Goal: Information Seeking & Learning: Learn about a topic

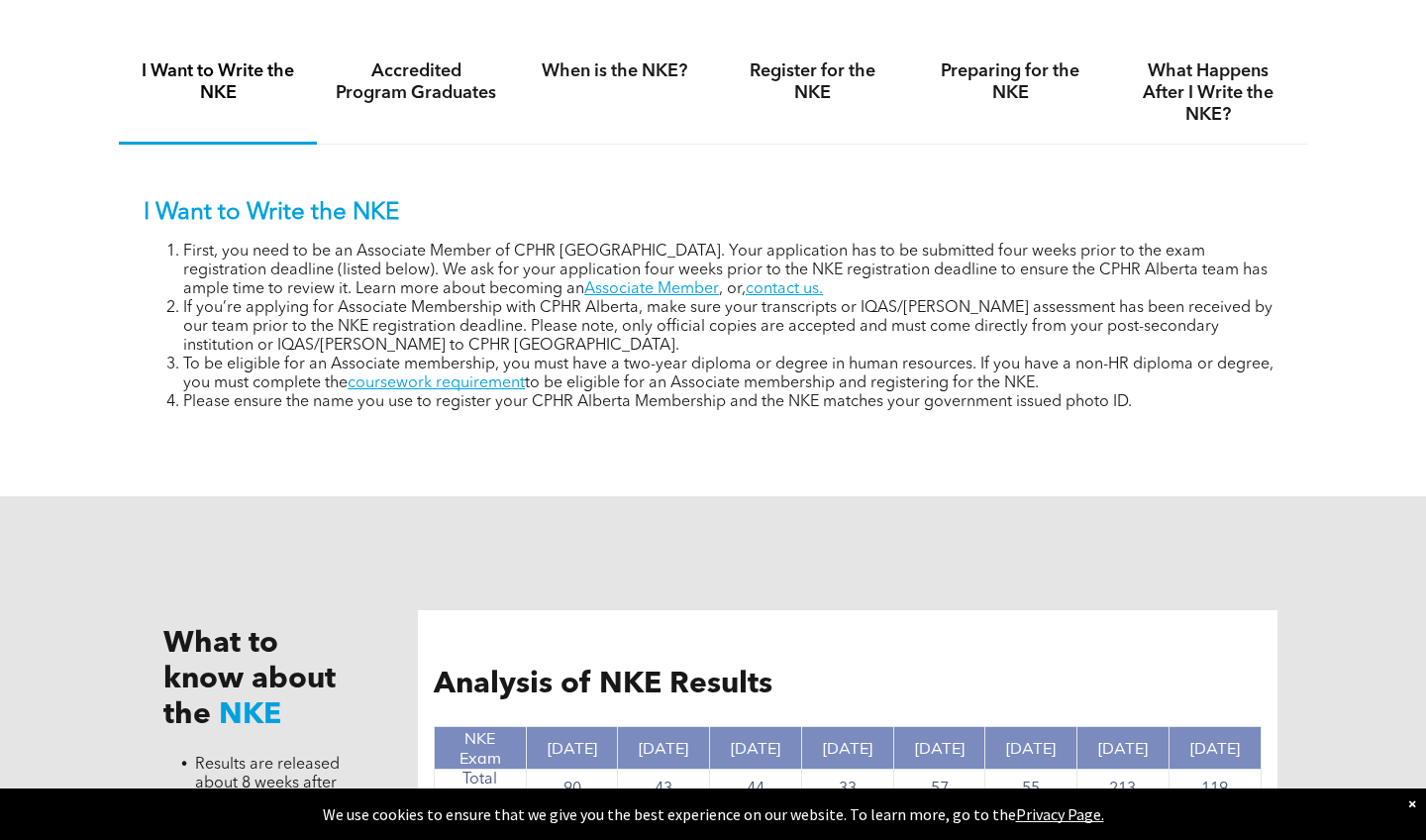
scroll to position [1349, 0]
click at [584, 295] on link "Associate Member" at bounding box center [651, 290] width 135 height 16
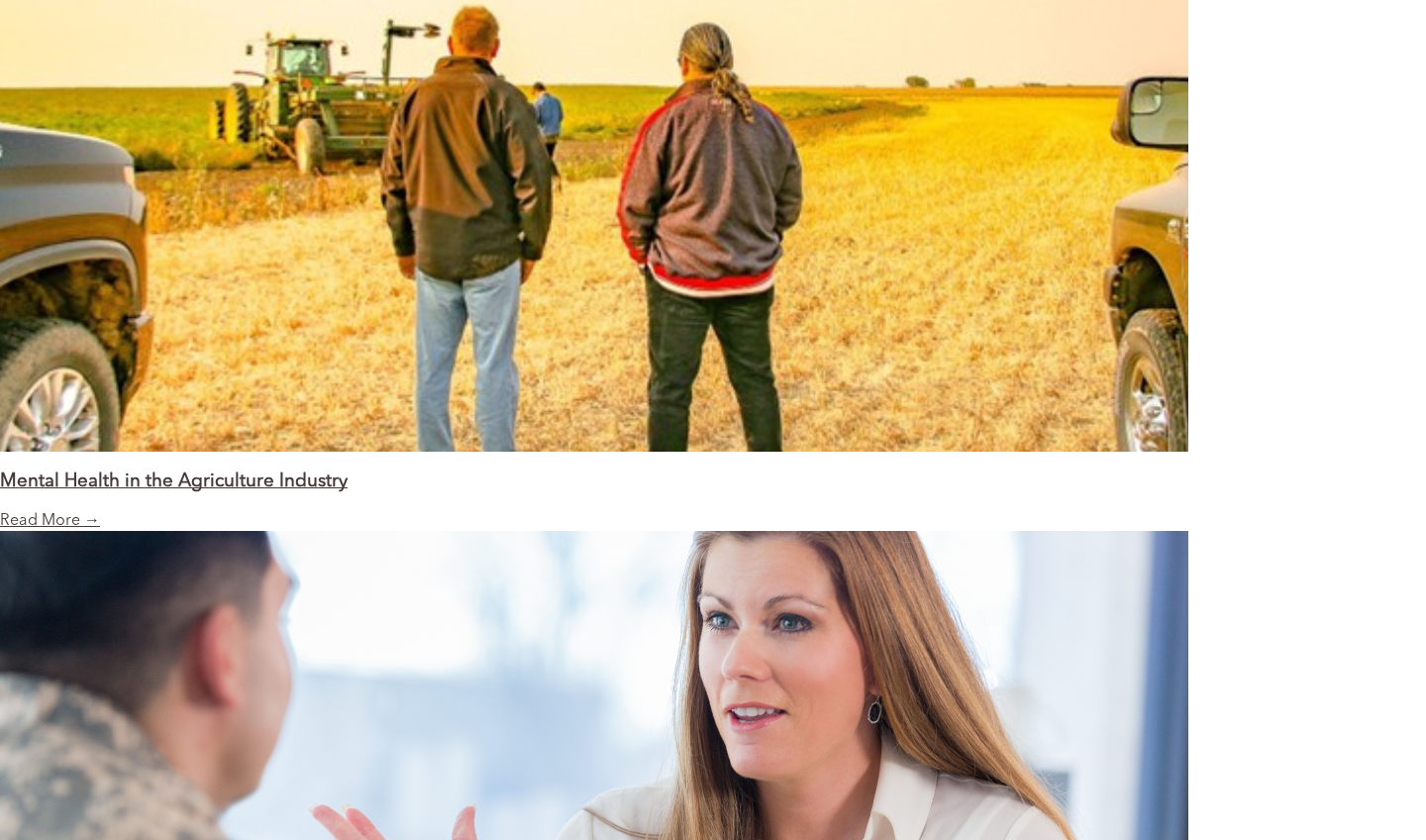
scroll to position [2070, 0]
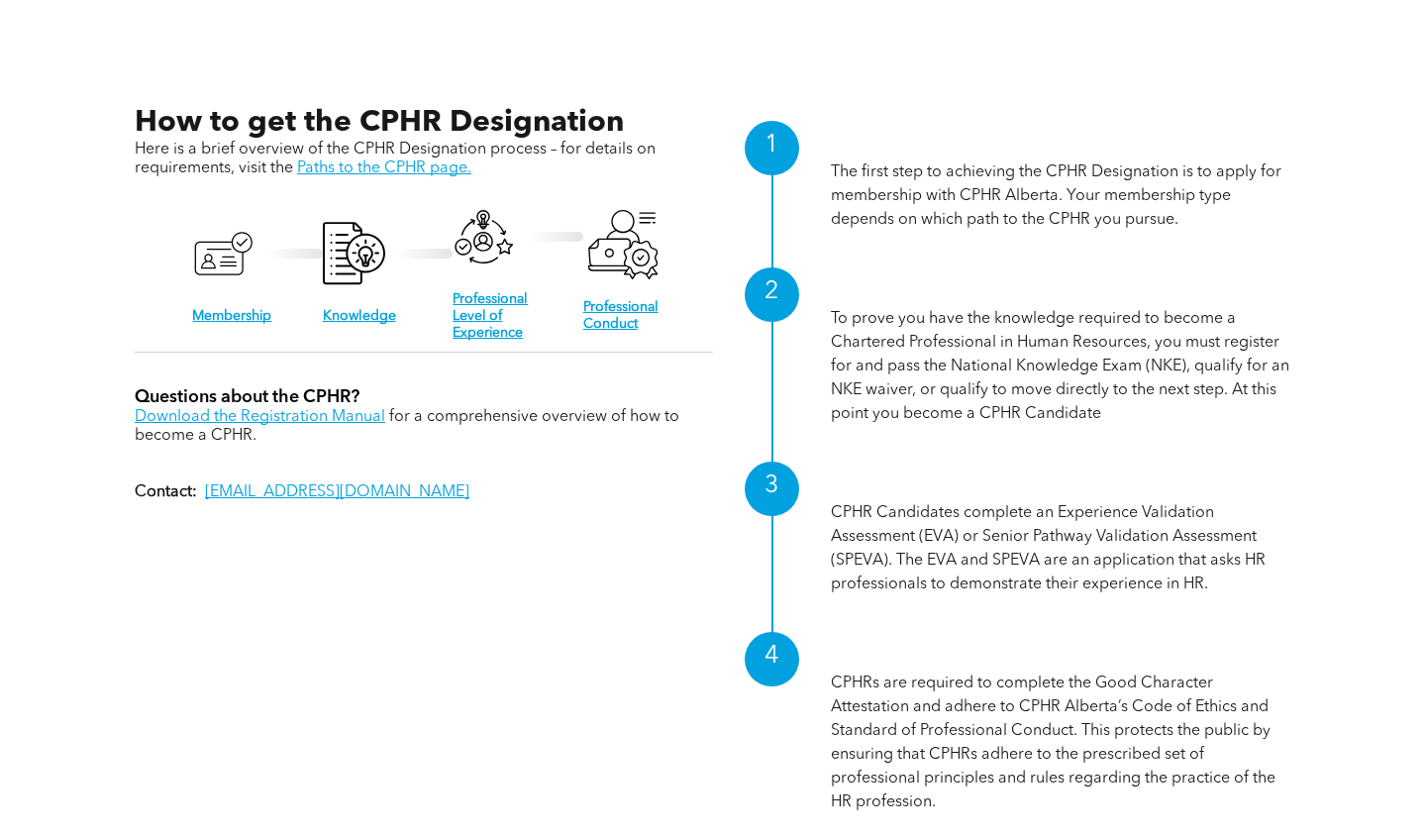
scroll to position [1932, 0]
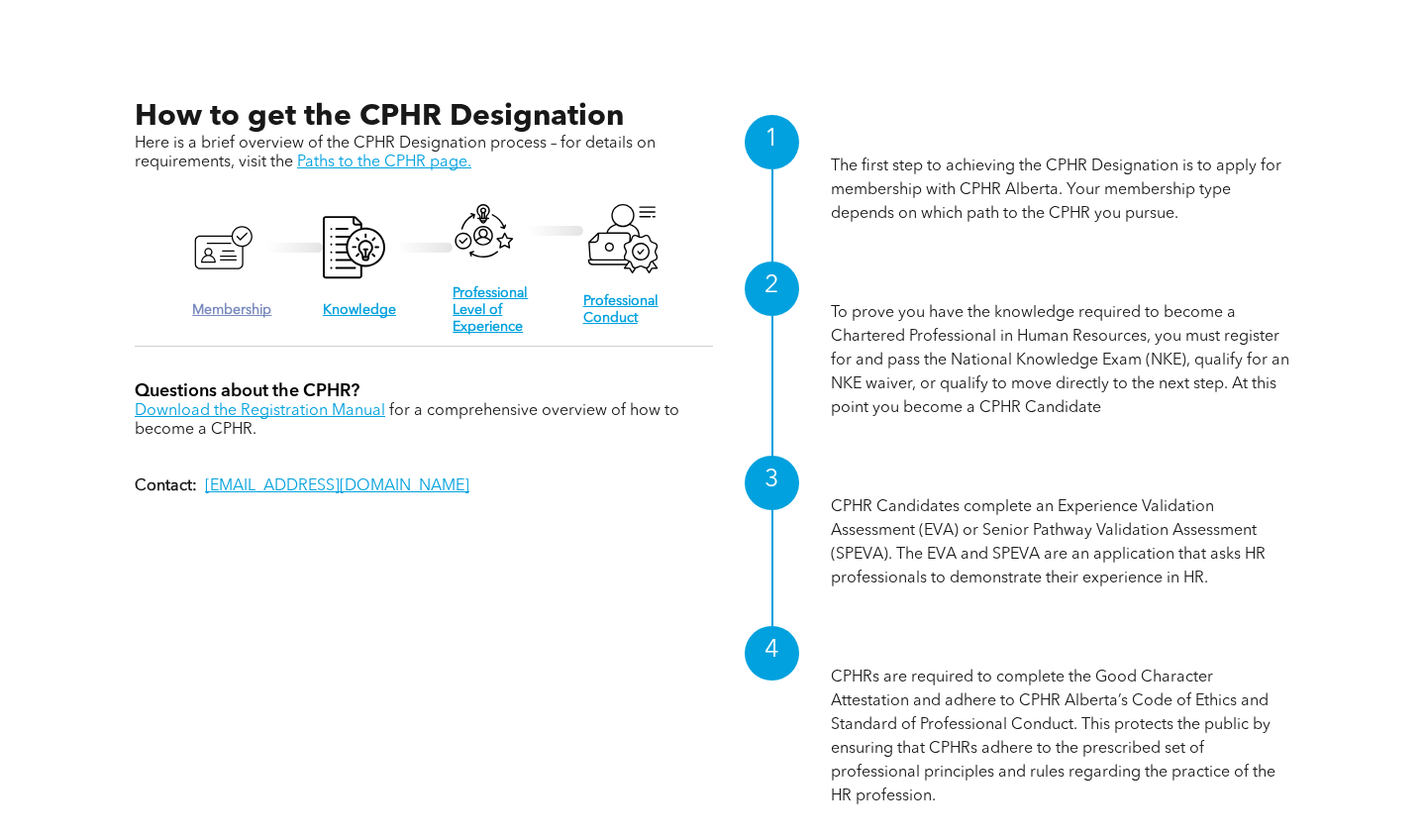
click at [255, 313] on link "Membership" at bounding box center [231, 310] width 79 height 14
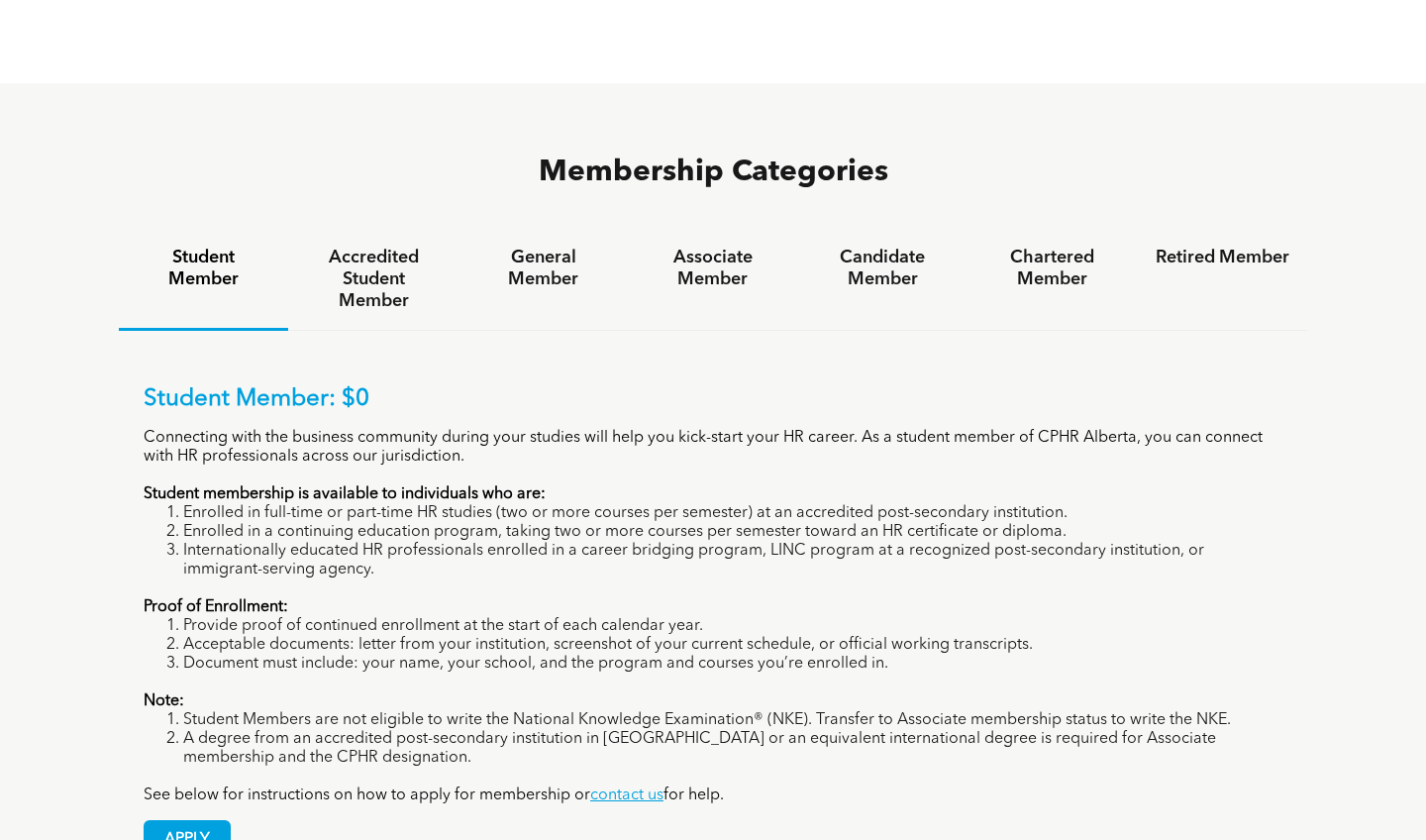
scroll to position [1216, 0]
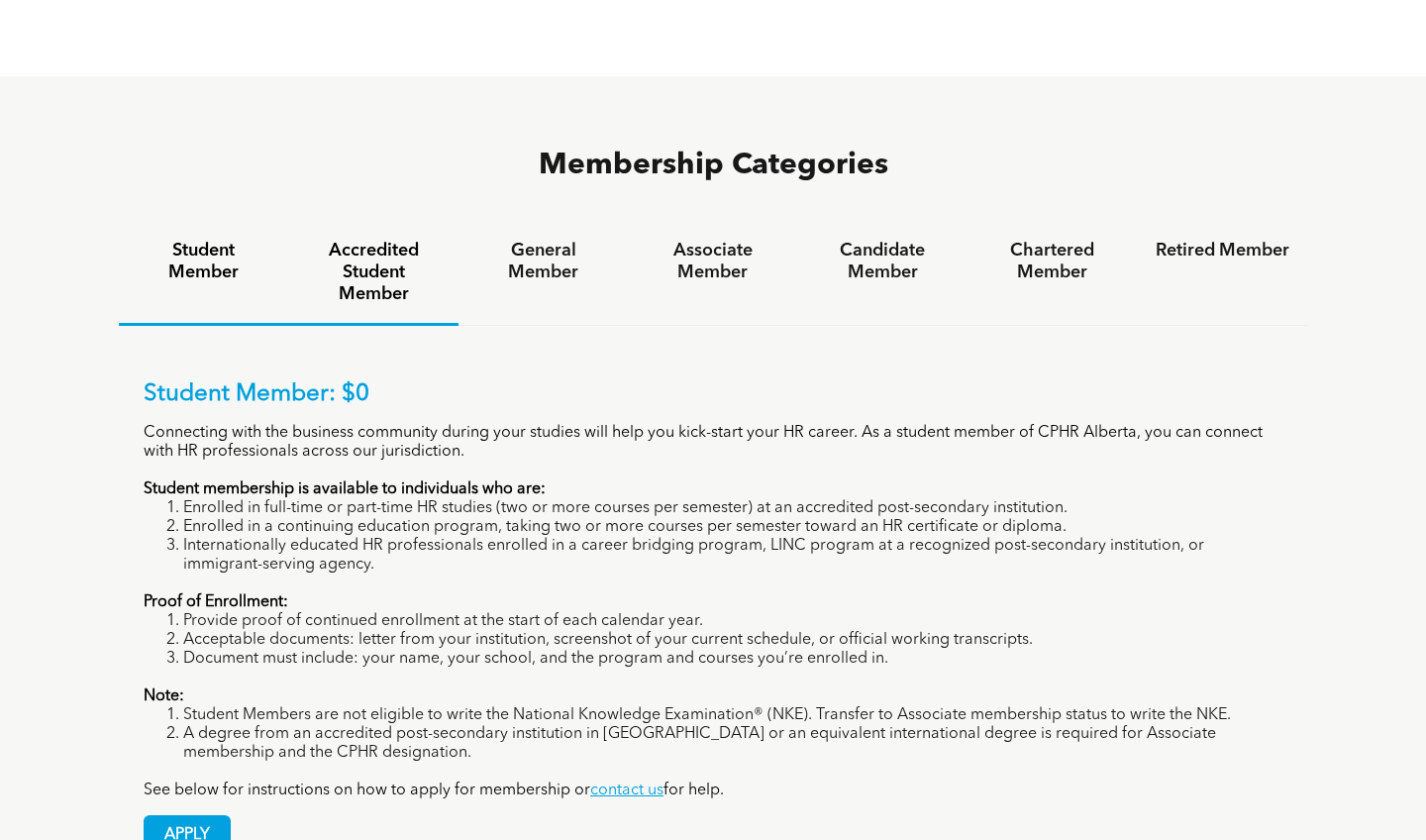
click at [370, 240] on h4 "Accredited Student Member" at bounding box center [373, 272] width 134 height 65
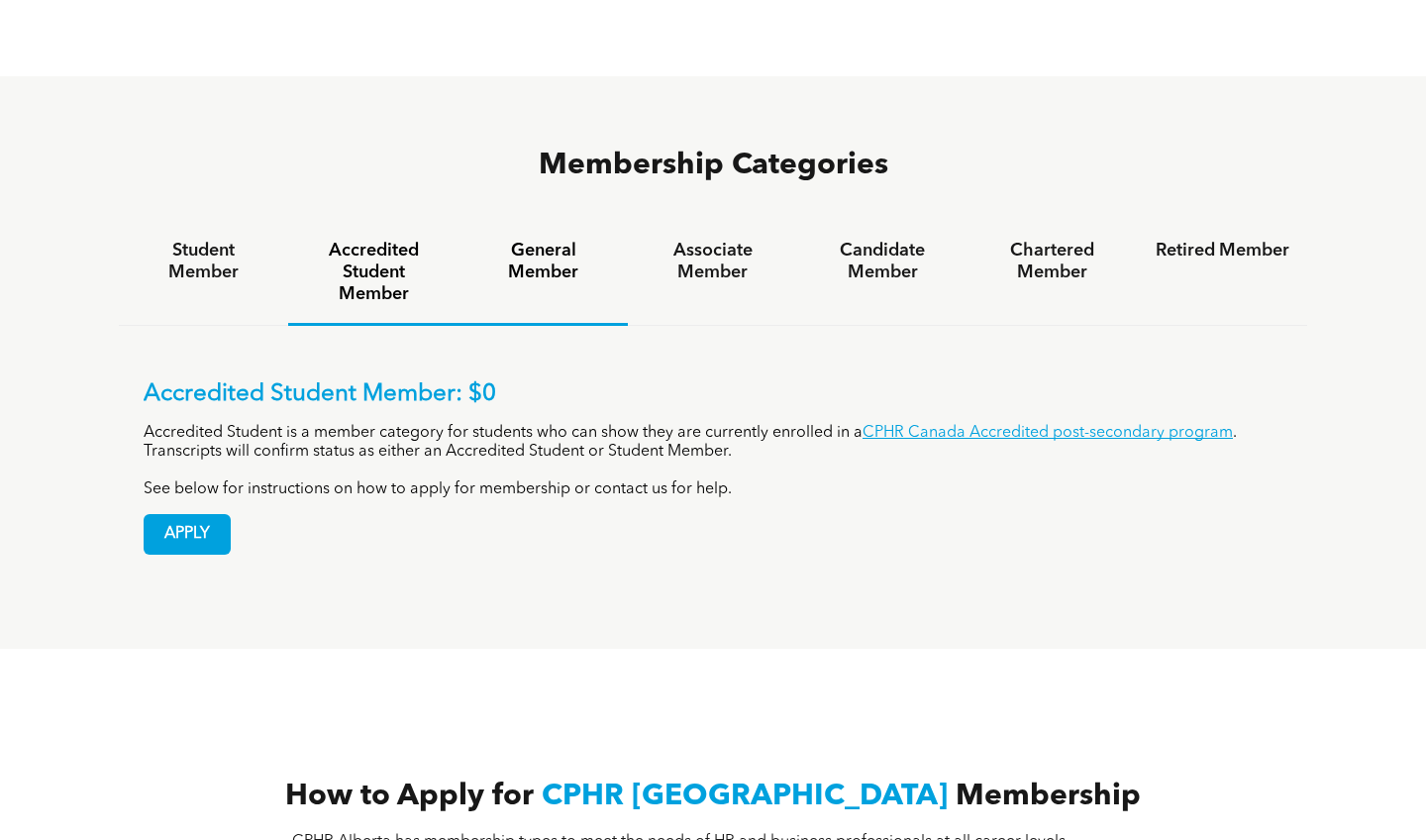
click at [533, 240] on h4 "General Member" at bounding box center [543, 262] width 134 height 44
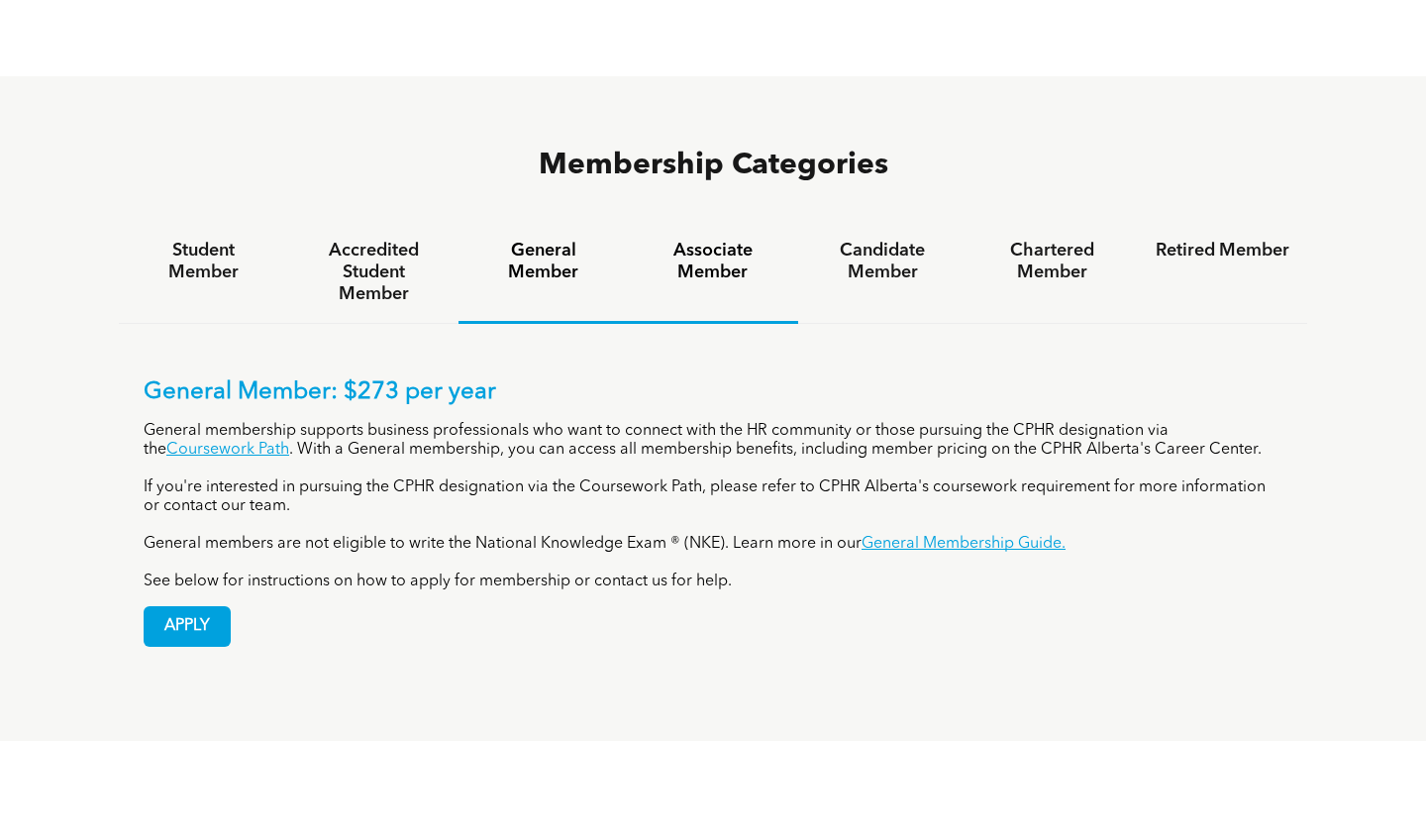
click at [727, 240] on h4 "Associate Member" at bounding box center [713, 262] width 134 height 44
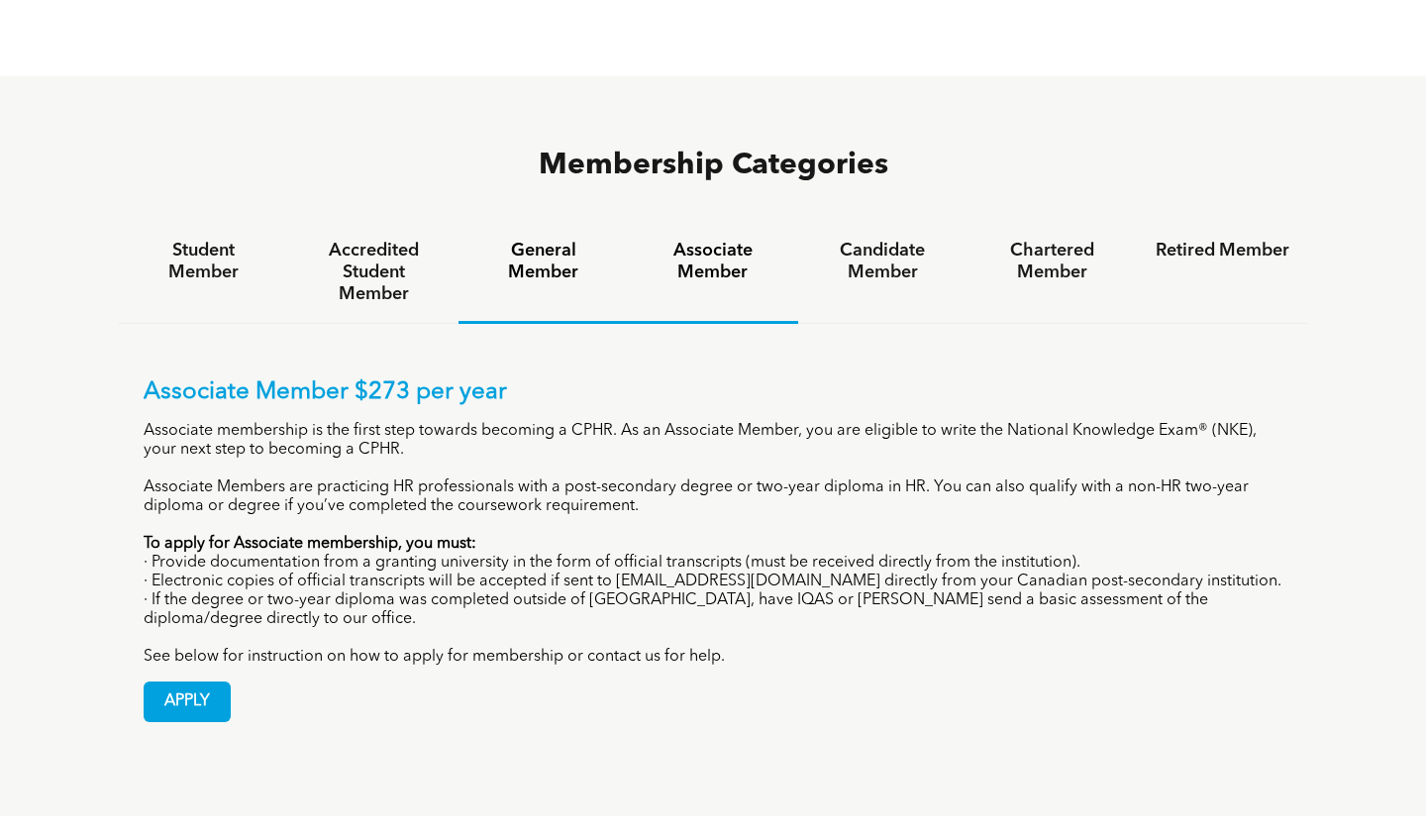
click at [546, 240] on h4 "General Member" at bounding box center [543, 262] width 134 height 44
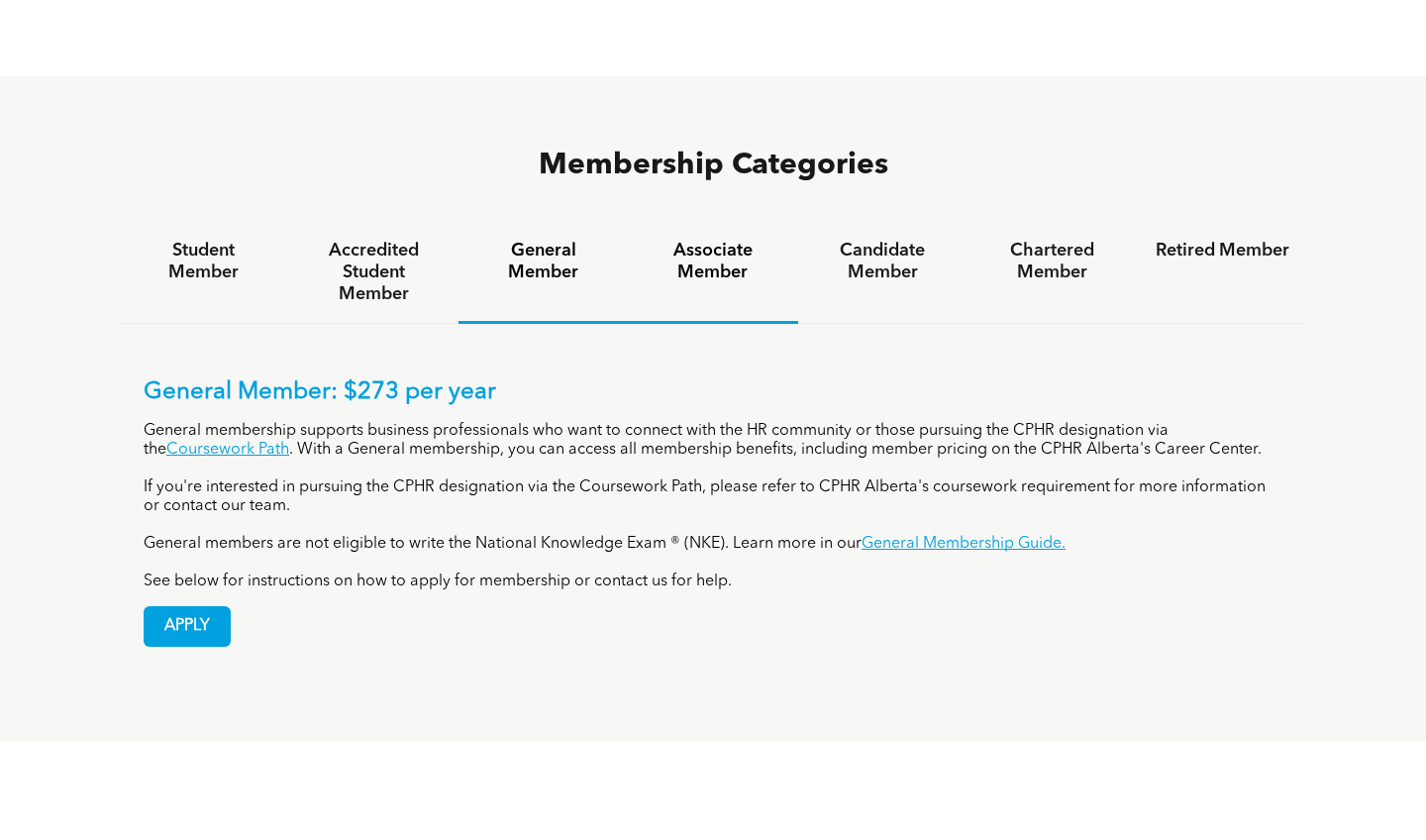
click at [722, 240] on h4 "Associate Member" at bounding box center [713, 262] width 134 height 44
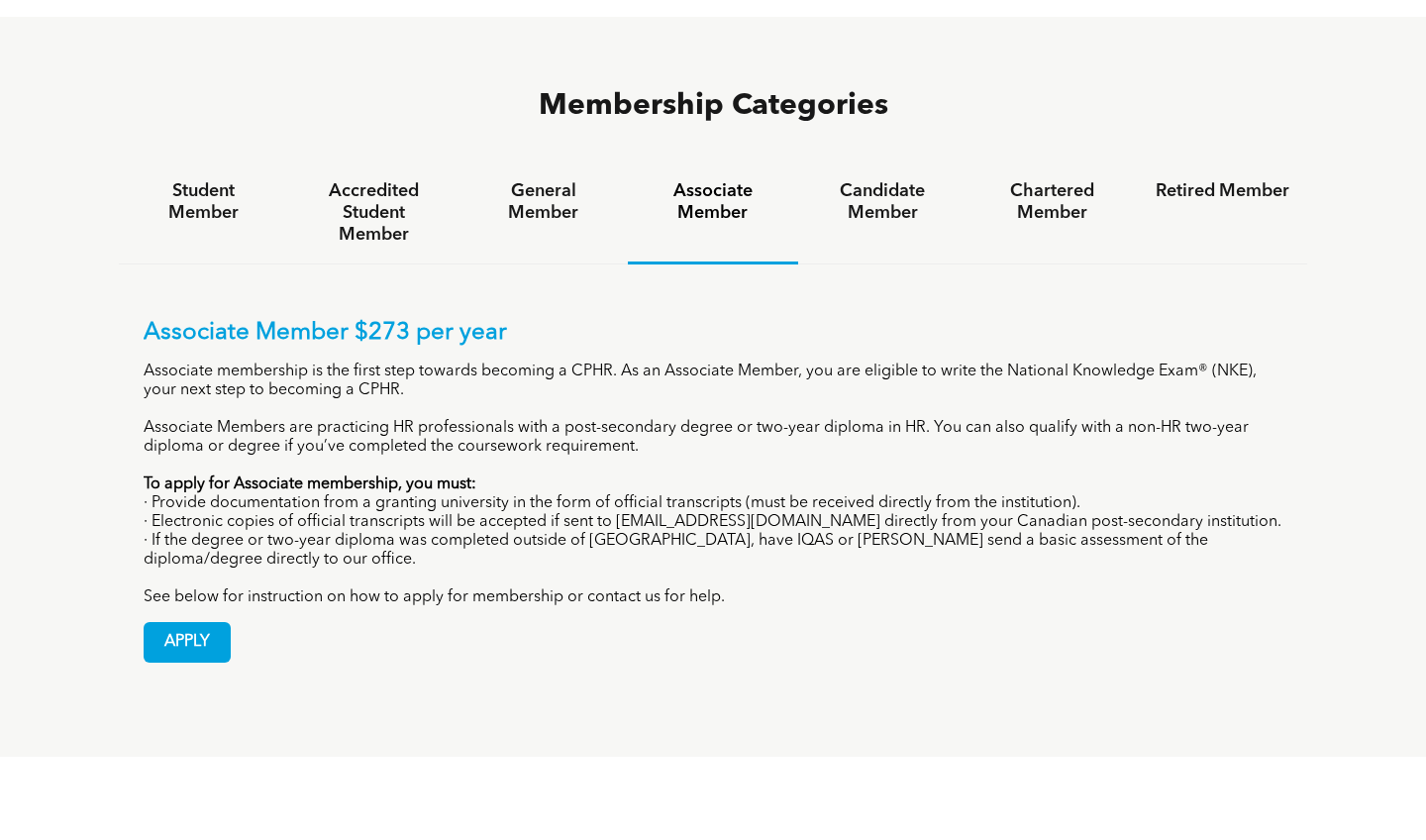
scroll to position [1279, 0]
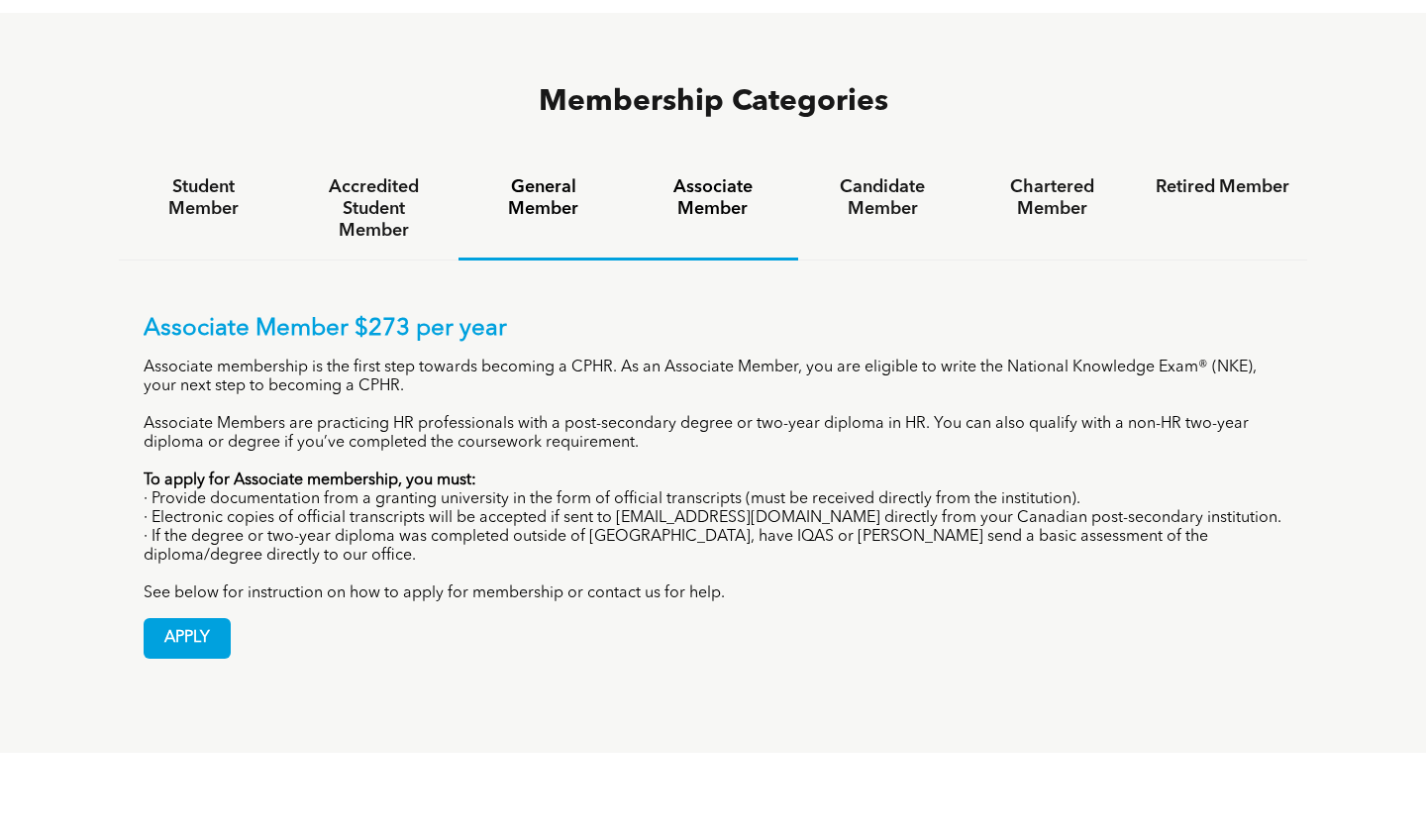
click at [537, 176] on h4 "General Member" at bounding box center [543, 198] width 134 height 44
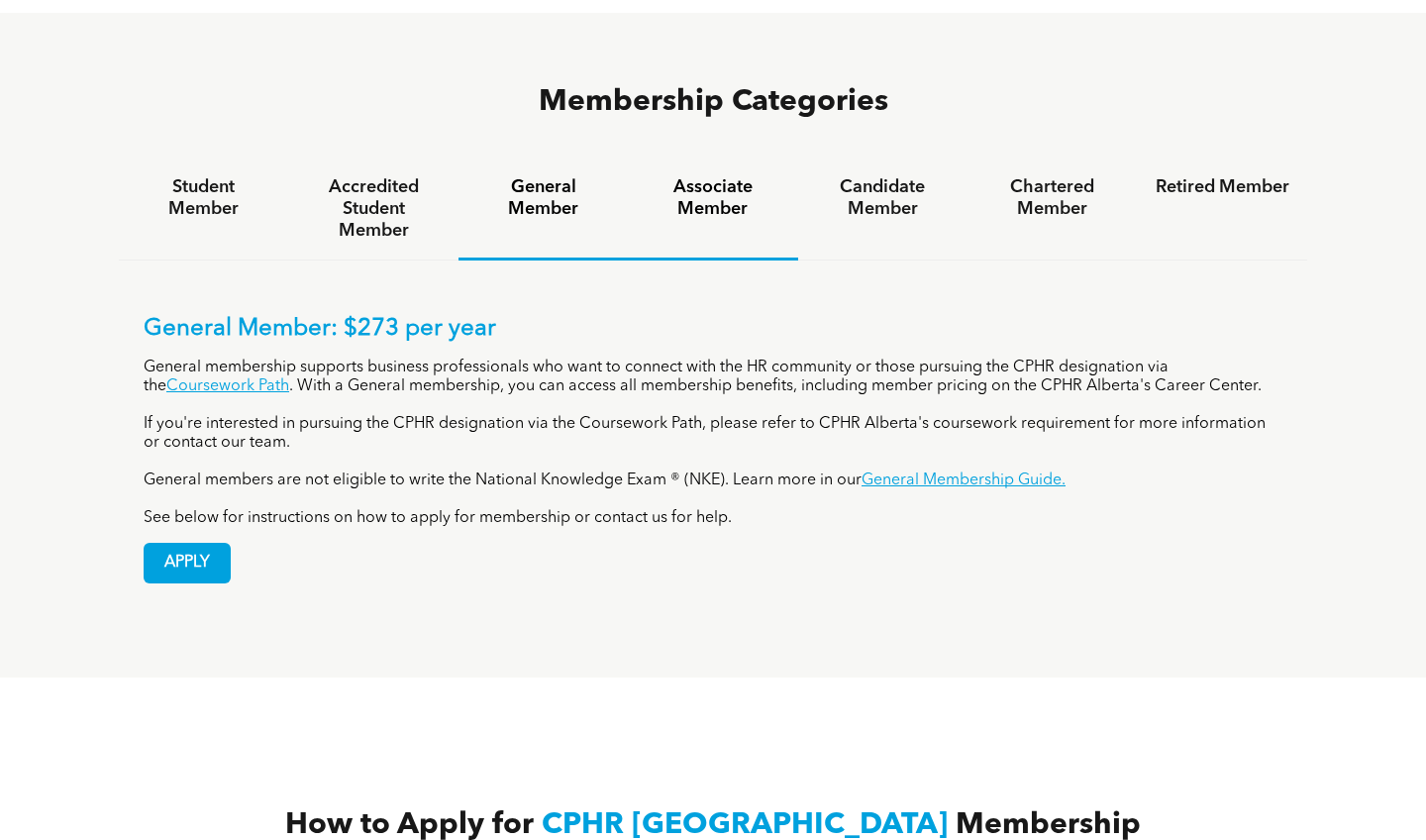
click at [709, 176] on h4 "Associate Member" at bounding box center [713, 198] width 134 height 44
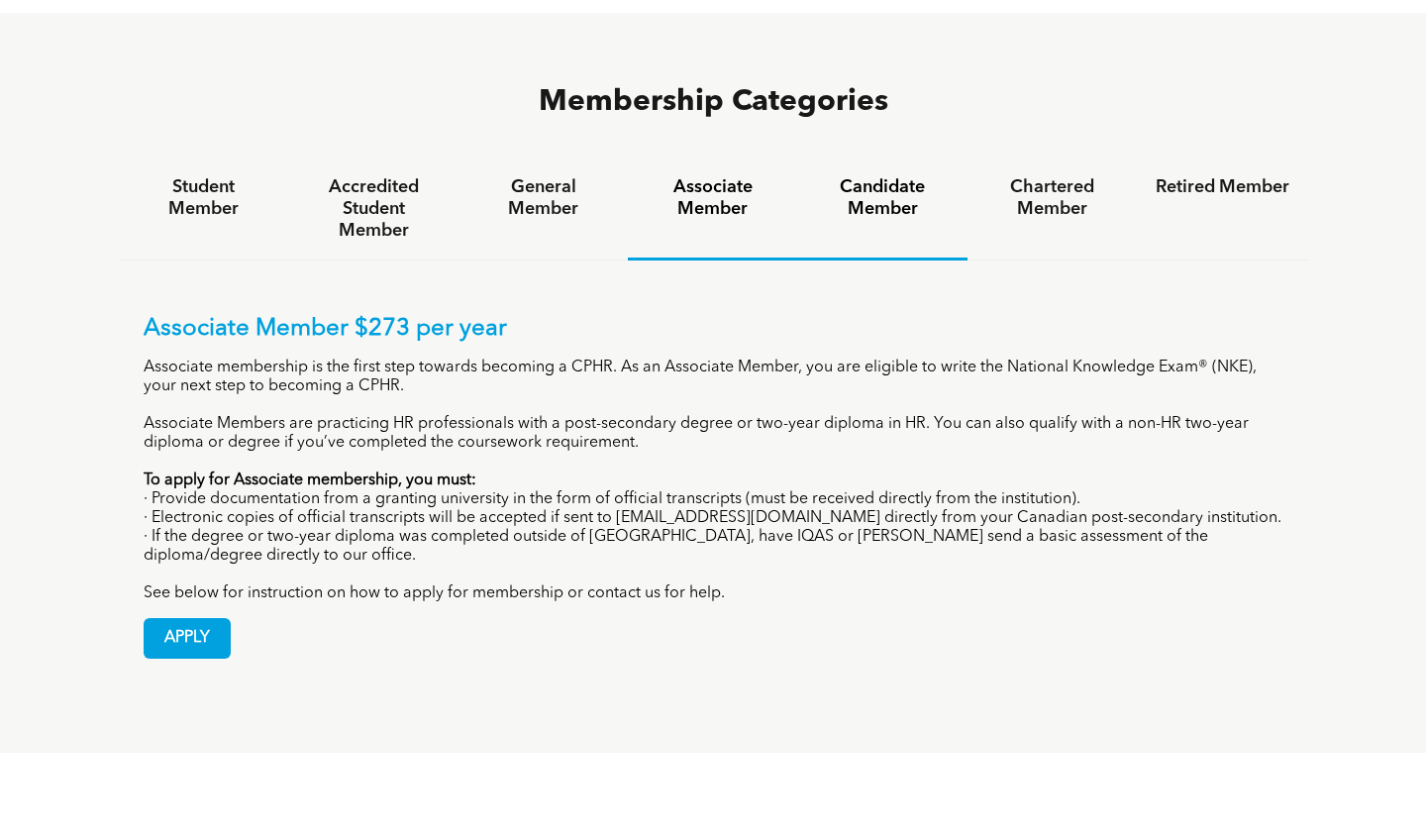
click at [869, 176] on h4 "Candidate Member" at bounding box center [883, 198] width 134 height 44
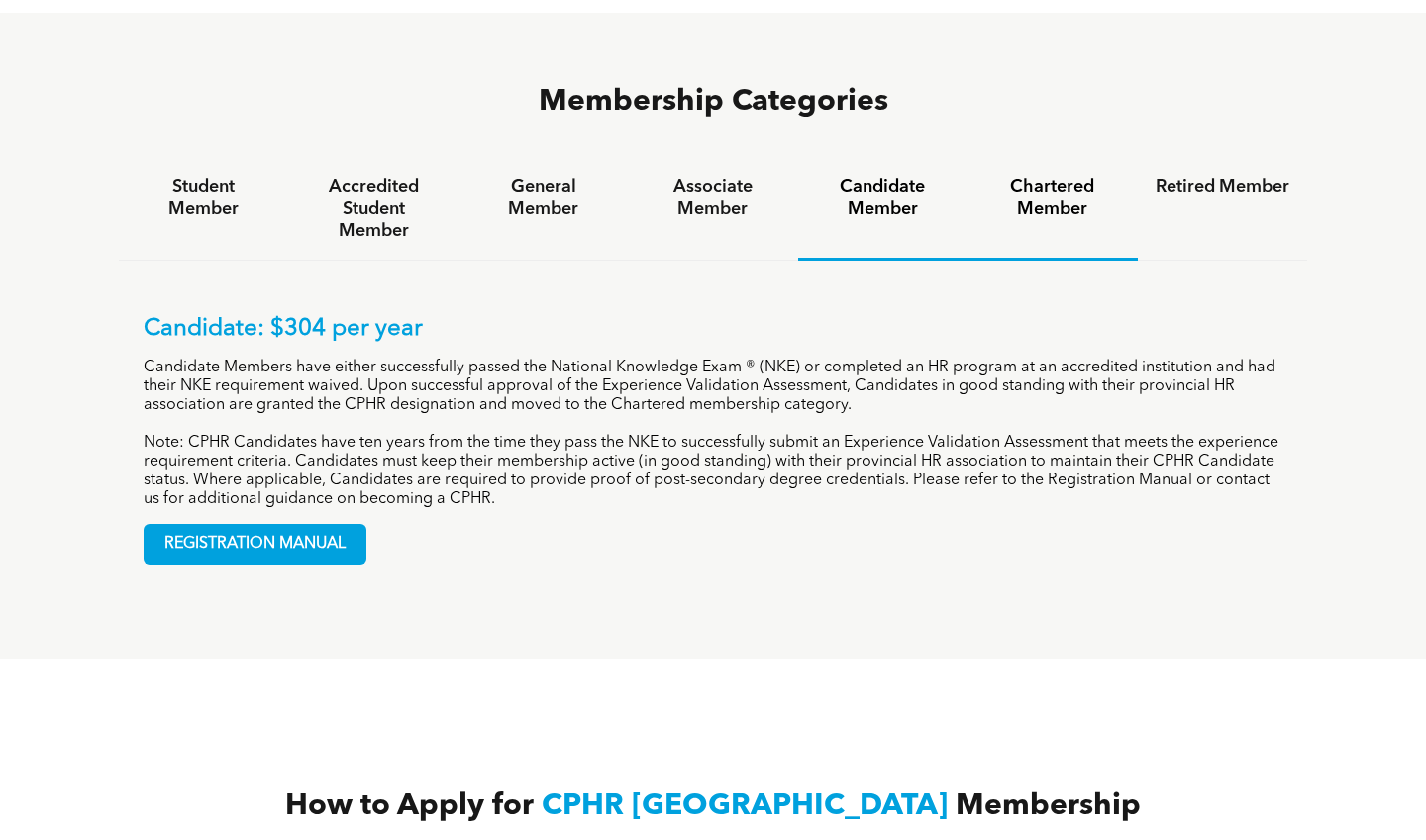
click at [1079, 176] on h4 "Chartered Member" at bounding box center [1052, 198] width 134 height 44
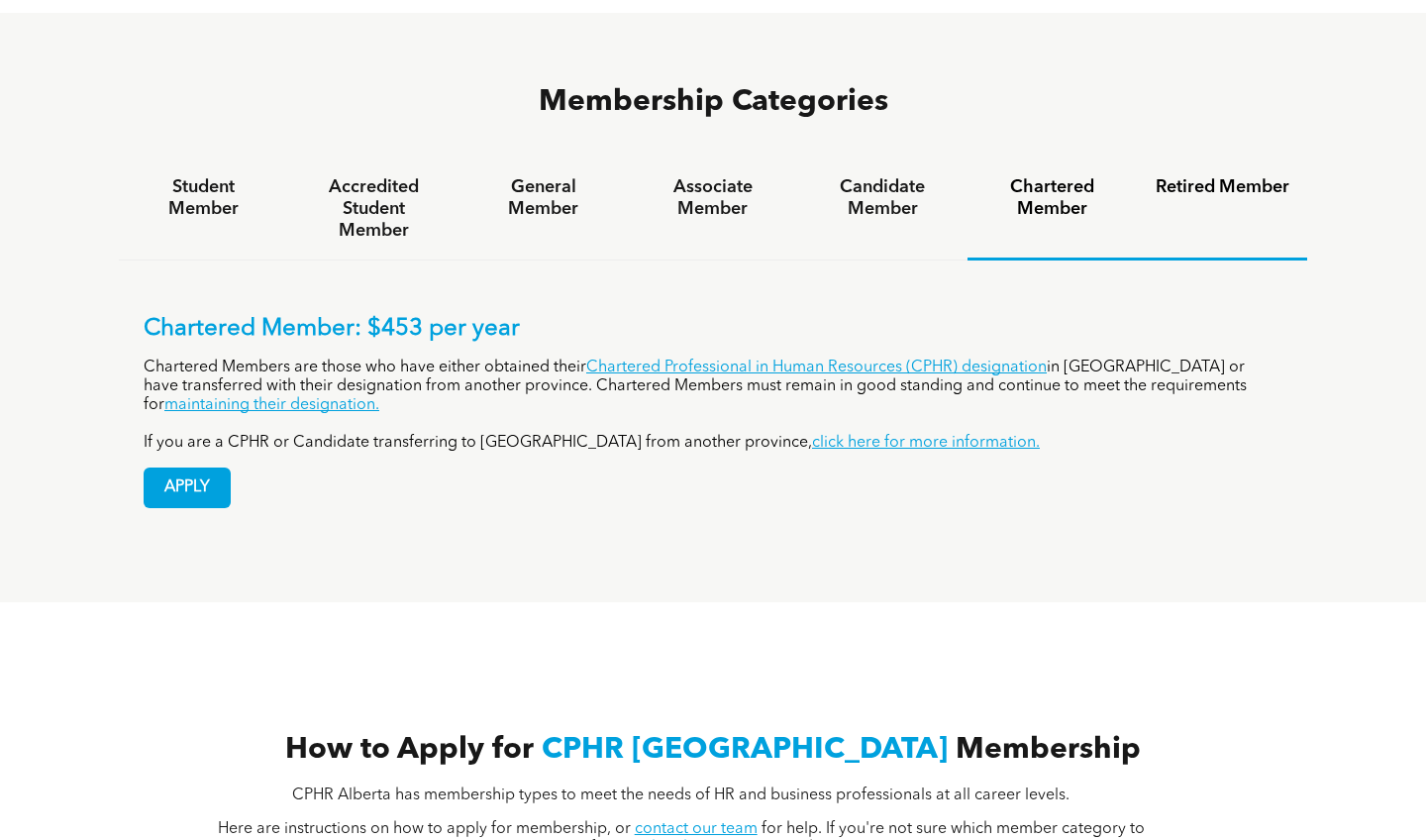
click at [1203, 176] on h4 "Retired Member" at bounding box center [1222, 187] width 134 height 22
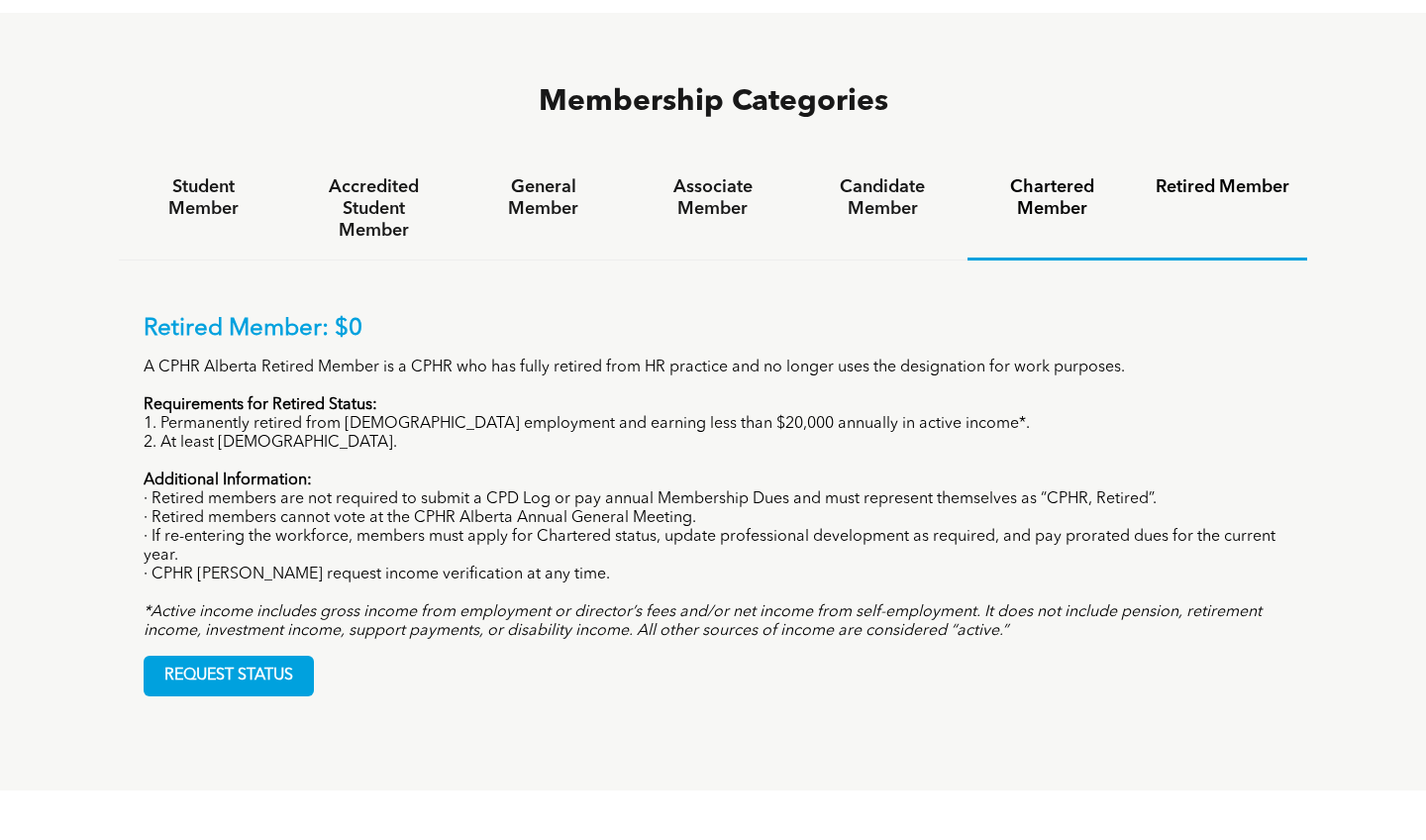
click at [1065, 176] on h4 "Chartered Member" at bounding box center [1052, 198] width 134 height 44
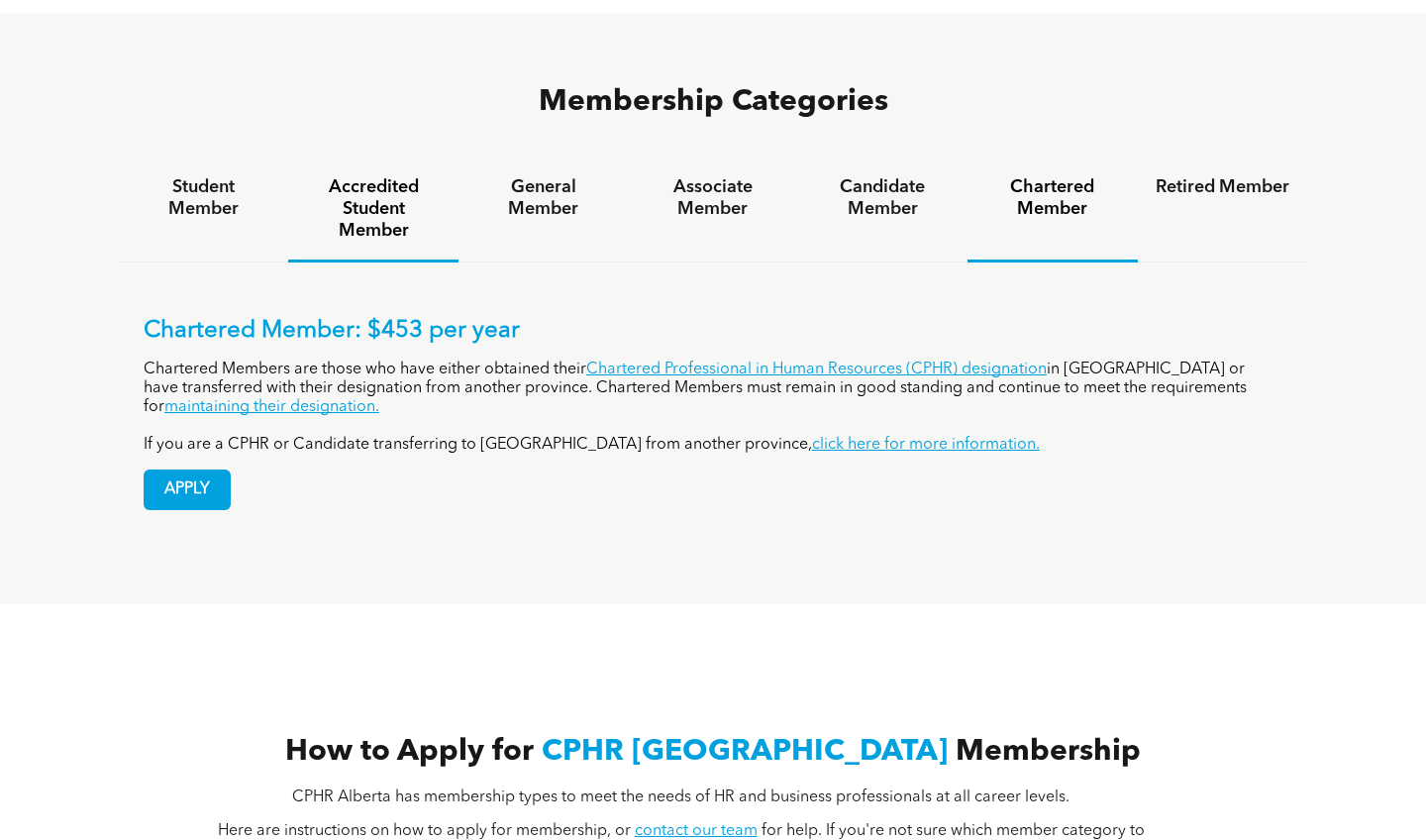
click at [373, 176] on h4 "Accredited Student Member" at bounding box center [373, 208] width 134 height 65
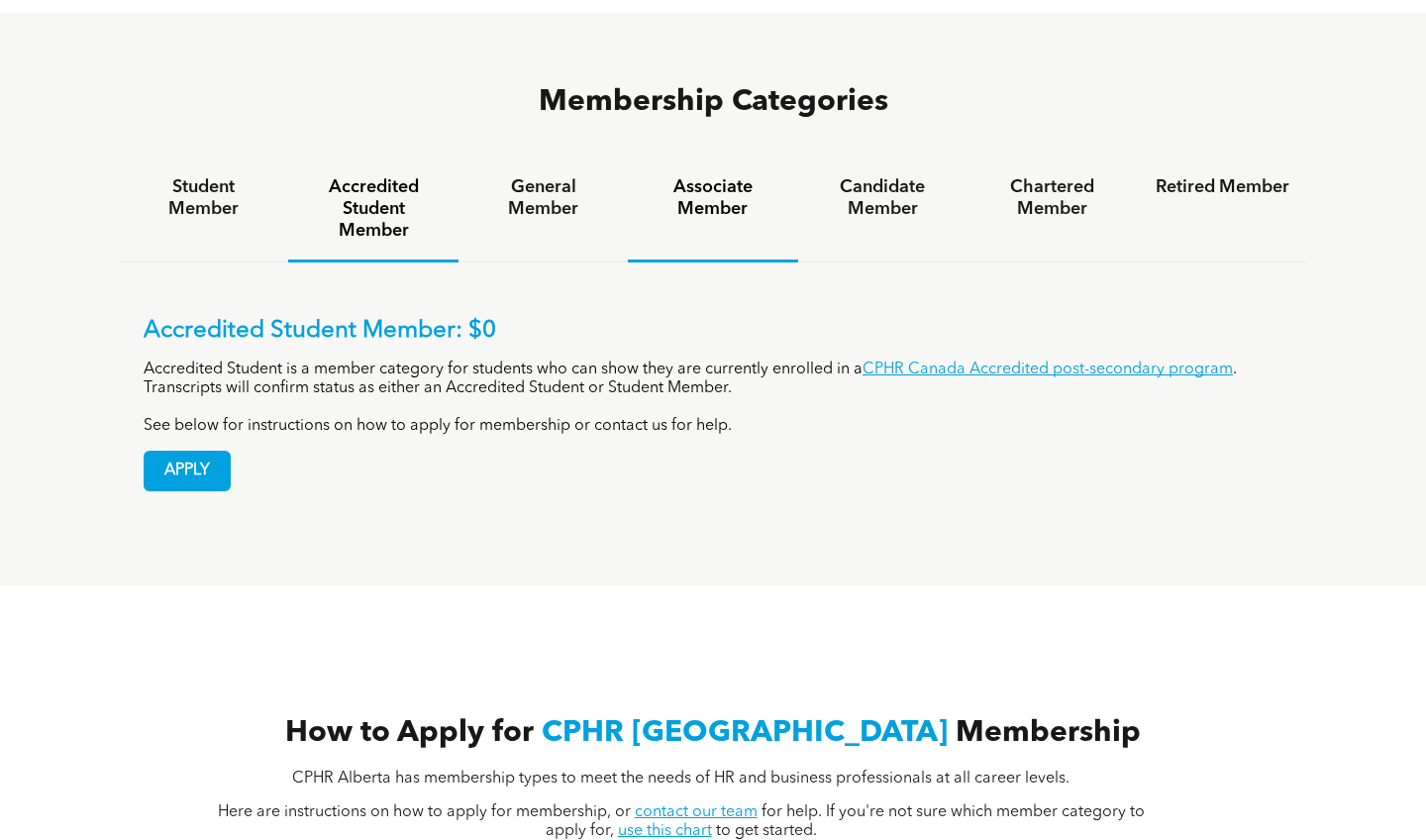
click at [737, 176] on h4 "Associate Member" at bounding box center [713, 198] width 134 height 44
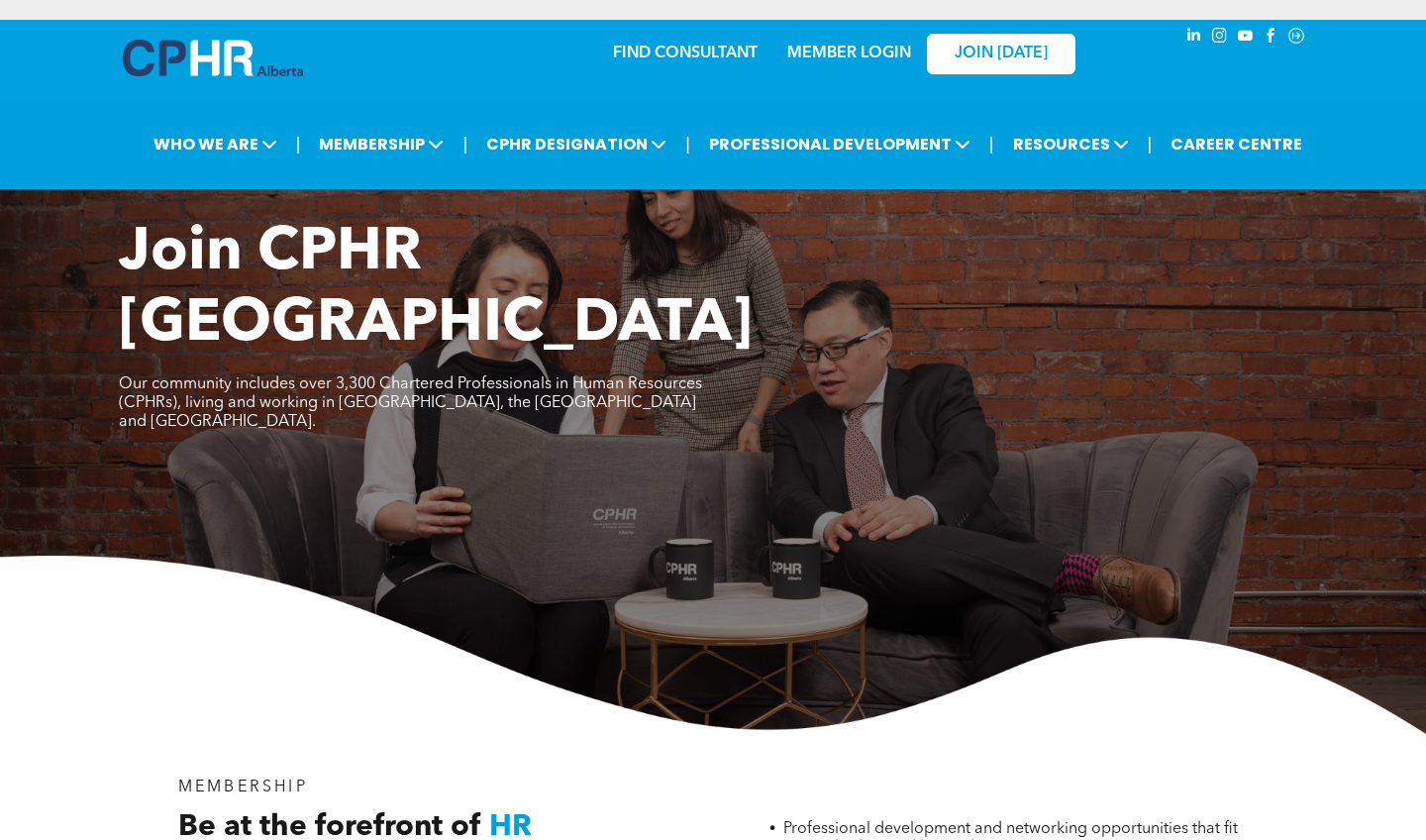
scroll to position [0, 0]
